Goal: Task Accomplishment & Management: Manage account settings

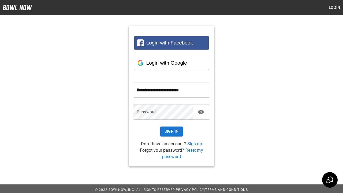
type input "**********"
click at [171, 131] on button "Sign In" at bounding box center [171, 131] width 23 height 10
